Goal: Navigation & Orientation: Find specific page/section

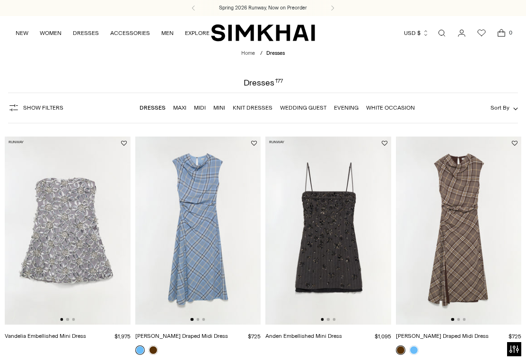
click at [346, 110] on link "Evening" at bounding box center [346, 108] width 25 height 7
click at [303, 108] on link "Wedding Guest" at bounding box center [303, 108] width 46 height 7
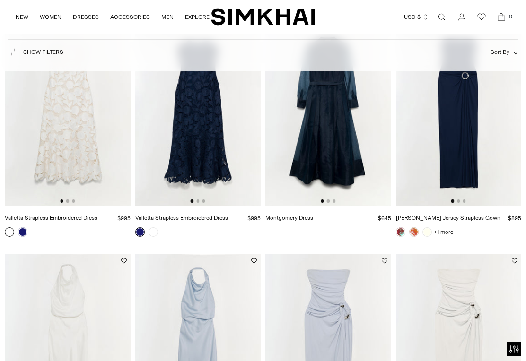
scroll to position [811, 0]
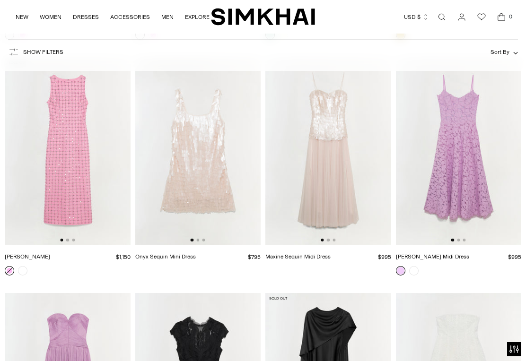
scroll to position [5502, 0]
